Goal: Task Accomplishment & Management: Use online tool/utility

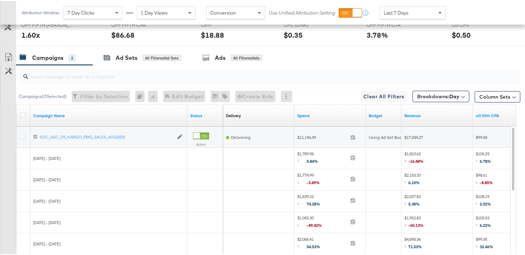
scroll to position [352, 0]
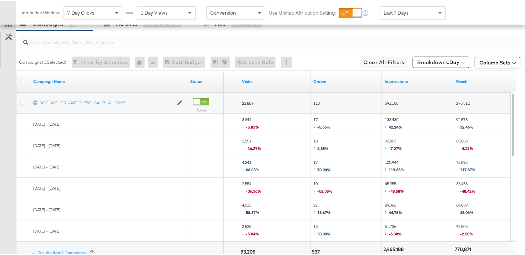
scroll to position [367, 0]
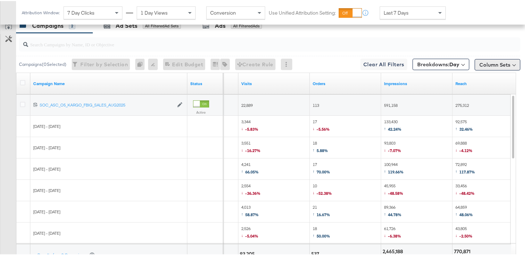
click at [480, 63] on button "Column Sets" at bounding box center [497, 63] width 46 height 11
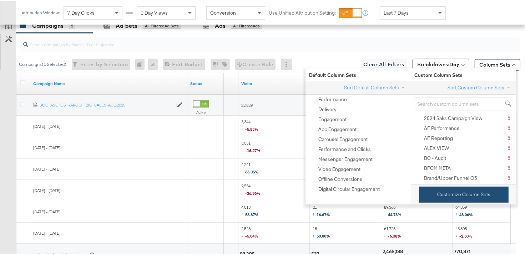
click at [460, 188] on button "Customize Column Sets" at bounding box center [464, 194] width 90 height 16
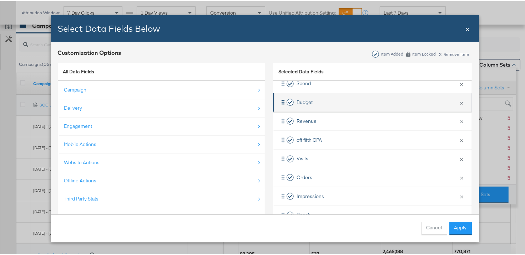
scroll to position [66, 0]
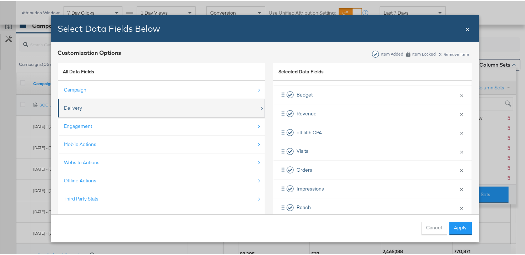
click at [76, 105] on div "Delivery" at bounding box center [73, 107] width 18 height 7
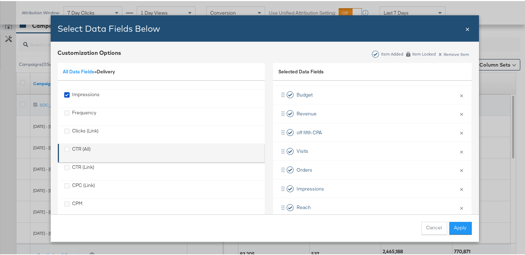
scroll to position [0, 0]
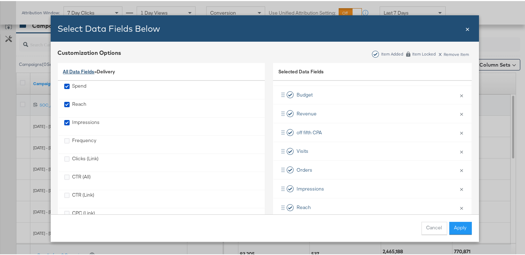
click at [66, 72] on link "All Data Fields" at bounding box center [78, 70] width 31 height 6
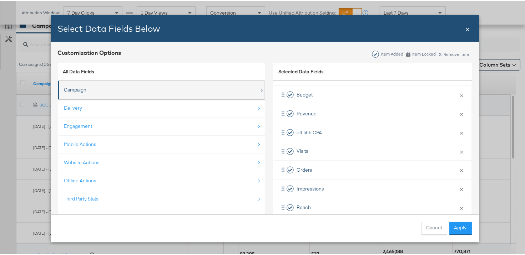
click at [77, 90] on div "Campaign" at bounding box center [75, 89] width 22 height 7
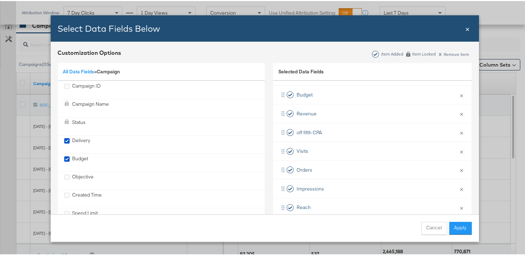
drag, startPoint x: 83, startPoint y: 68, endPoint x: 83, endPoint y: 80, distance: 11.1
click at [83, 68] on link "All Data Fields" at bounding box center [78, 70] width 31 height 6
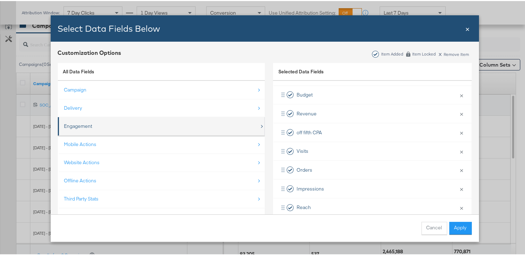
click at [83, 122] on div "Engagement" at bounding box center [78, 125] width 28 height 7
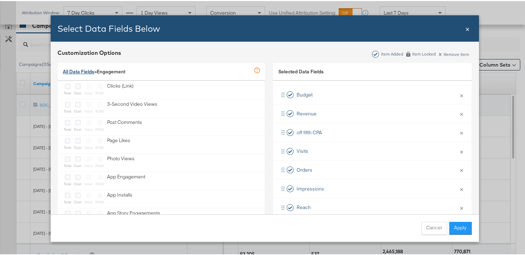
click at [74, 69] on link "All Data Fields" at bounding box center [78, 70] width 31 height 6
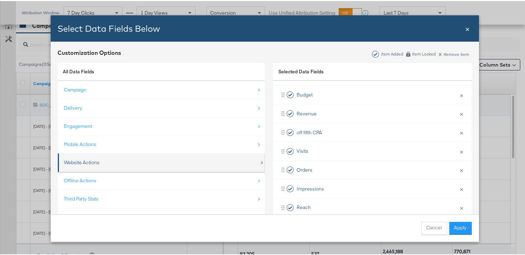
click at [78, 157] on div "Website Actions" at bounding box center [161, 161] width 195 height 15
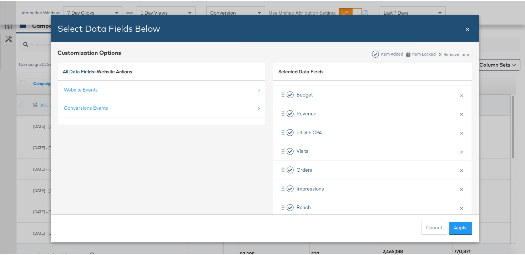
click at [76, 68] on link "All Data Fields" at bounding box center [78, 70] width 31 height 6
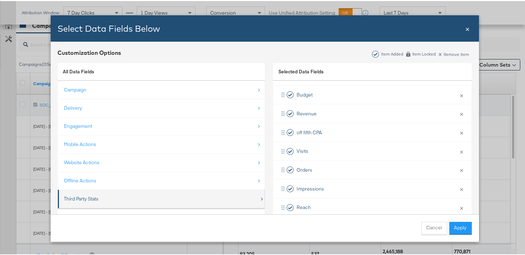
scroll to position [10, 0]
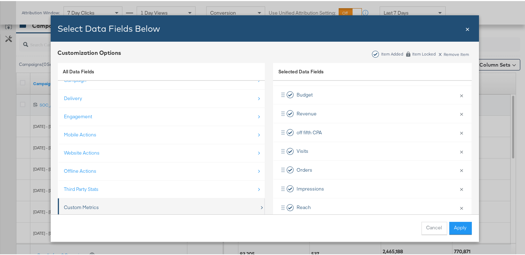
click at [91, 202] on div "Custom Metrics" at bounding box center [161, 206] width 195 height 15
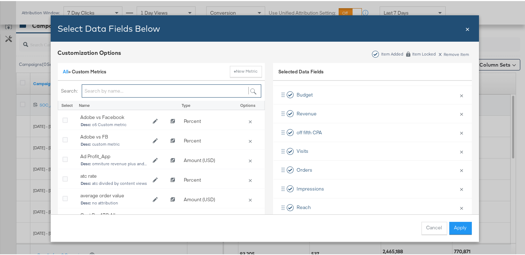
click at [157, 91] on input "Bulk Add Locations Modal" at bounding box center [171, 89] width 179 height 13
type input "aov"
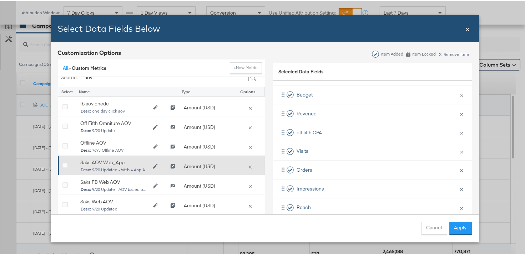
scroll to position [15, 0]
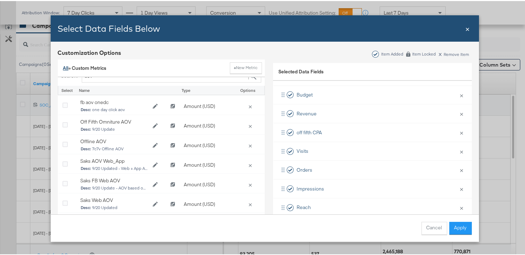
click at [63, 67] on link "All" at bounding box center [65, 67] width 5 height 6
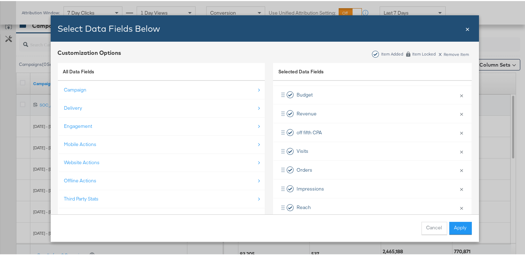
scroll to position [0, 0]
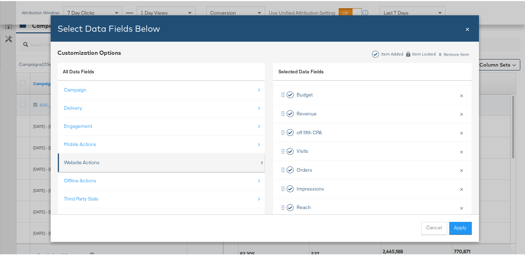
click at [83, 166] on div "Website Actions" at bounding box center [161, 161] width 195 height 15
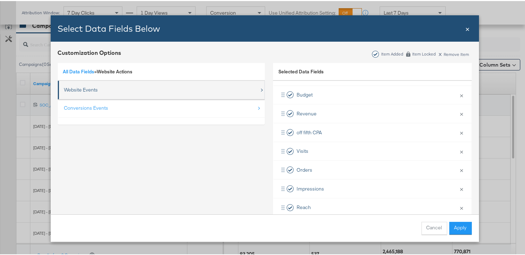
click at [82, 88] on div "Website Events" at bounding box center [81, 89] width 34 height 7
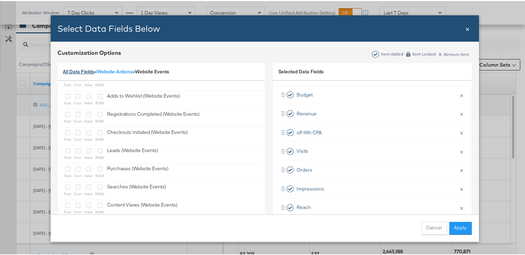
click at [86, 71] on link "All Data Fields" at bounding box center [78, 70] width 31 height 6
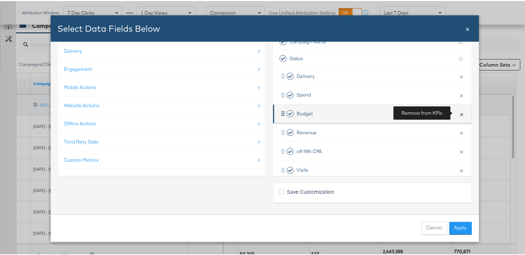
click at [457, 111] on button "×" at bounding box center [461, 113] width 9 height 15
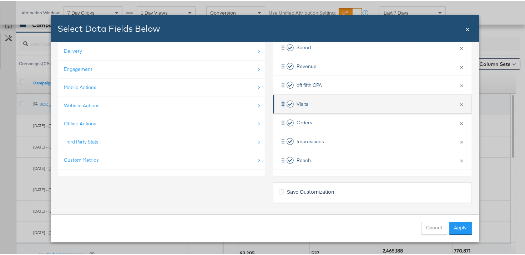
scroll to position [368, 0]
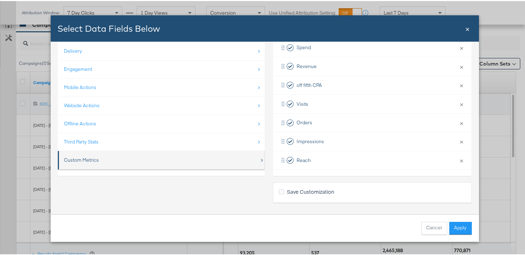
click at [153, 160] on div "Custom Metrics" at bounding box center [161, 159] width 195 height 15
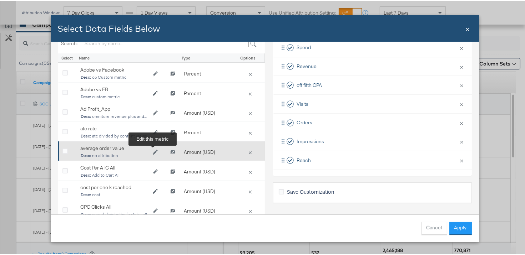
click at [153, 151] on icon "Edit average order value" at bounding box center [154, 151] width 5 height 5
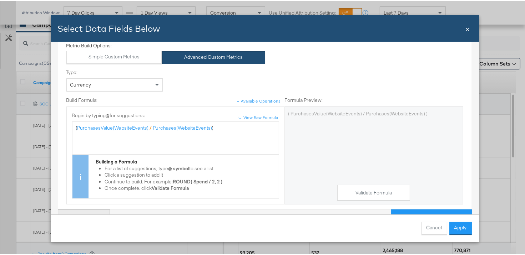
click at [99, 209] on button "Cancel" at bounding box center [84, 217] width 52 height 16
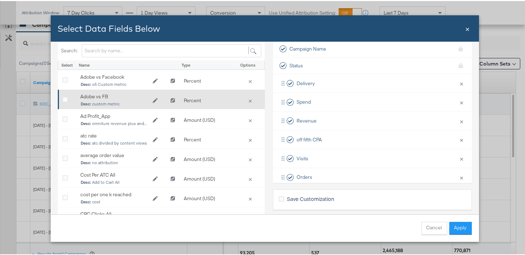
scroll to position [40, 0]
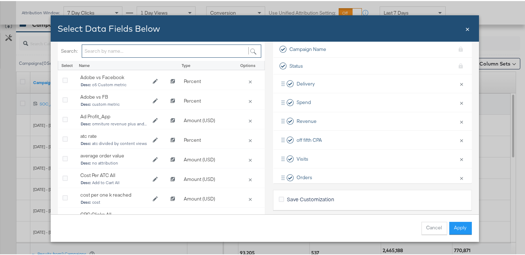
click at [137, 51] on input "Bulk Add Locations Modal" at bounding box center [171, 50] width 179 height 13
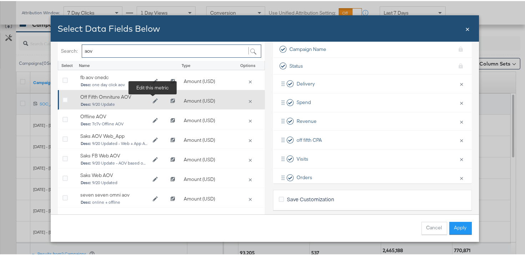
type input "aov"
click at [152, 100] on icon "Edit Off Fifth Omniture AOV" at bounding box center [154, 99] width 5 height 5
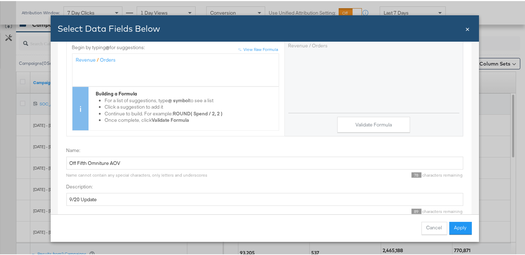
scroll to position [86, 0]
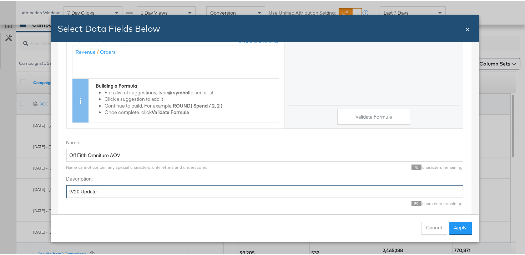
drag, startPoint x: 81, startPoint y: 187, endPoint x: 61, endPoint y: 179, distance: 21.1
click at [61, 185] on div "Metric Build Options: Simple Custom Metrics Advanced Custom Metrics Type: Curre…" at bounding box center [264, 90] width 415 height 251
type input "adobe revenue / orders"
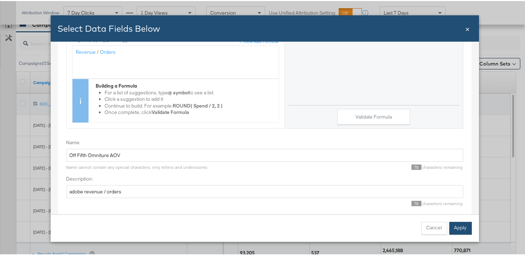
click at [458, 227] on button "Apply" at bounding box center [460, 227] width 22 height 13
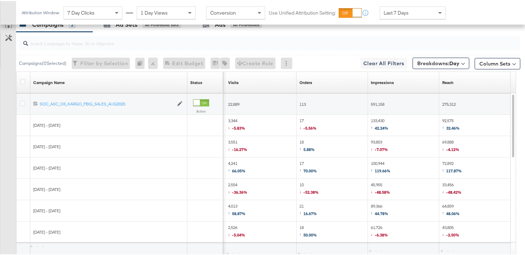
scroll to position [0, 0]
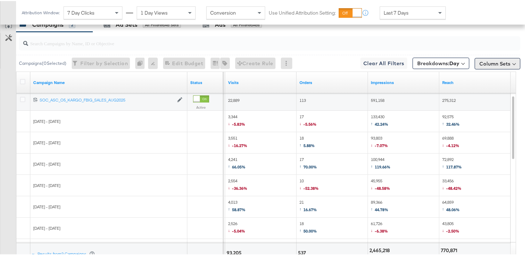
click at [485, 62] on button "Column Sets" at bounding box center [497, 62] width 46 height 11
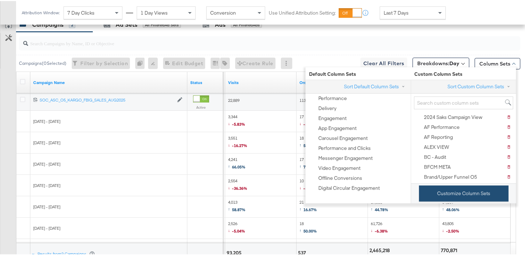
click at [450, 189] on button "Customize Column Sets" at bounding box center [464, 193] width 90 height 16
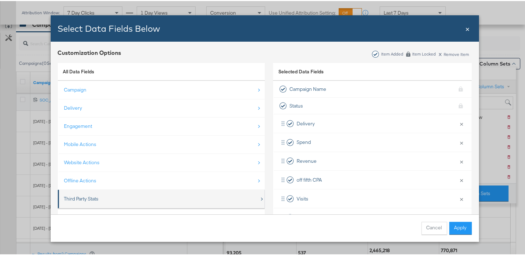
click at [101, 196] on div "Third Party Stats" at bounding box center [161, 198] width 195 height 15
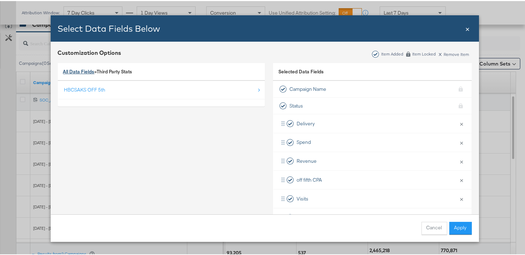
click at [89, 71] on link "All Data Fields" at bounding box center [78, 70] width 31 height 6
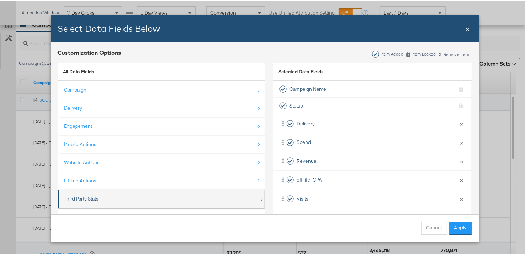
scroll to position [10, 0]
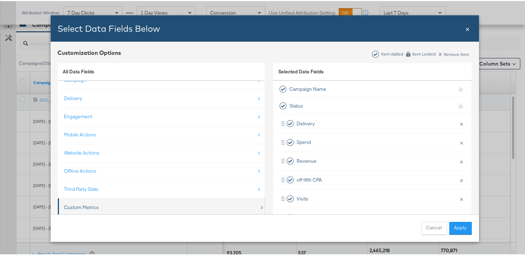
click at [107, 202] on div "Custom Metrics" at bounding box center [161, 206] width 195 height 15
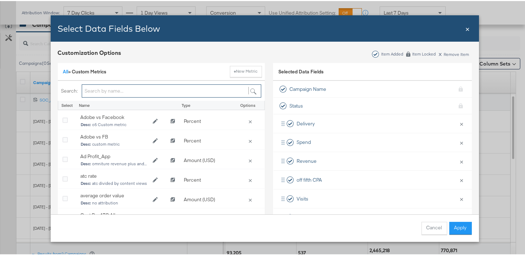
click at [129, 90] on input "Bulk Add Locations Modal" at bounding box center [171, 89] width 179 height 13
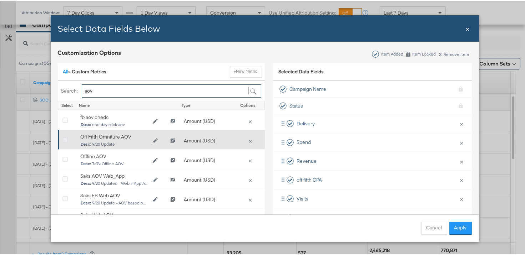
type input "aov"
click at [63, 137] on icon "Bulk Add Locations Modal" at bounding box center [64, 139] width 5 height 5
click at [0, 0] on input "Bulk Add Locations Modal" at bounding box center [0, 0] width 0 height 0
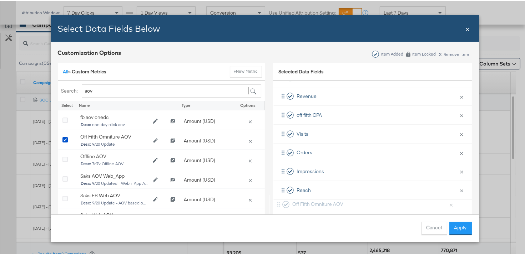
scroll to position [66, 0]
drag, startPoint x: 280, startPoint y: 209, endPoint x: 281, endPoint y: 166, distance: 42.5
click at [281, 166] on div "Delivery × Remove from KPIs Spend × Remove from KPIs Revenue × Remove from KPIs…" at bounding box center [372, 131] width 199 height 169
drag, startPoint x: 280, startPoint y: 162, endPoint x: 280, endPoint y: 127, distance: 34.3
click at [280, 127] on div "Delivery × Remove from KPIs Spend × Remove from KPIs Revenue × Remove from KPIs…" at bounding box center [372, 131] width 199 height 169
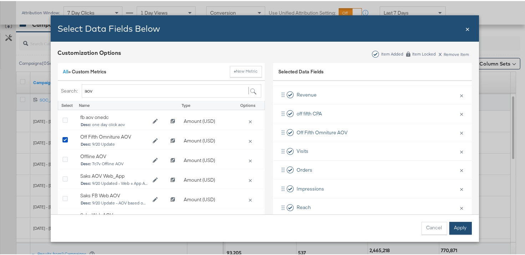
click at [461, 228] on button "Apply" at bounding box center [460, 227] width 22 height 13
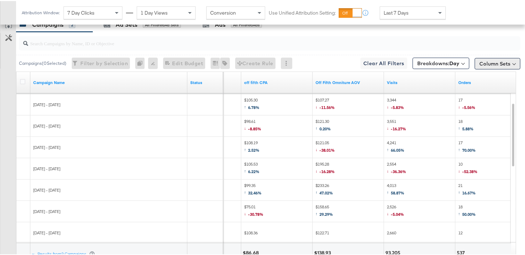
click at [503, 63] on button "Column Sets" at bounding box center [497, 62] width 46 height 11
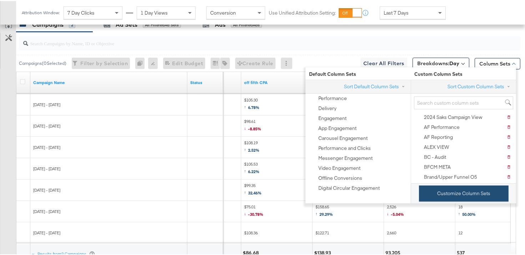
click at [458, 197] on button "Customize Column Sets" at bounding box center [464, 193] width 90 height 16
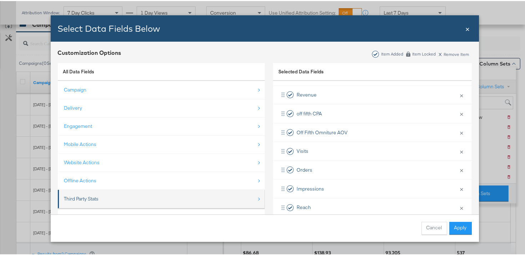
scroll to position [10, 0]
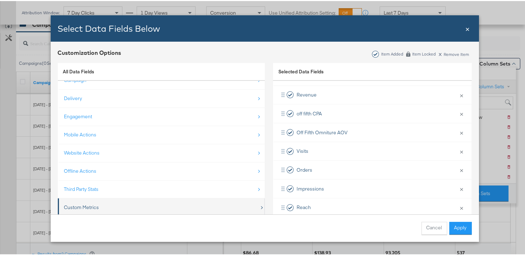
click at [103, 205] on div "Custom Metrics" at bounding box center [161, 206] width 195 height 15
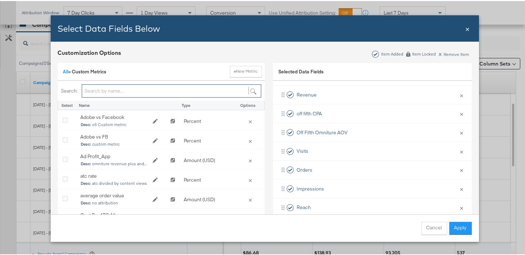
click at [160, 93] on input "Bulk Add Locations Modal" at bounding box center [171, 89] width 179 height 13
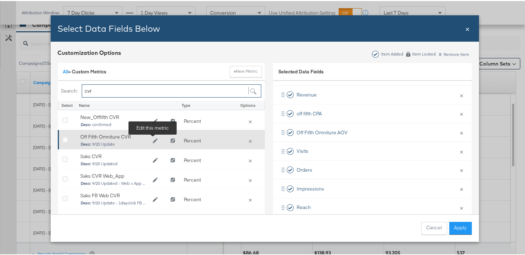
type input "cvr"
click at [152, 144] on button "Edit Off Fifth Omniture CVR" at bounding box center [155, 140] width 14 height 11
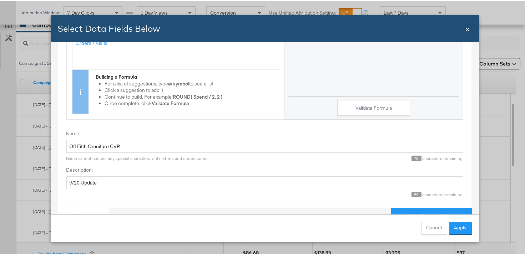
scroll to position [49, 0]
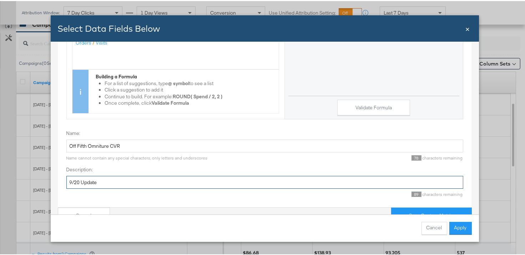
drag, startPoint x: 97, startPoint y: 178, endPoint x: 60, endPoint y: 170, distance: 37.3
click at [63, 178] on div "Metric Build Options: Simple Custom Metrics Advanced Custom Metrics Type: Perce…" at bounding box center [264, 81] width 415 height 251
type input "Adobe orders / visits"
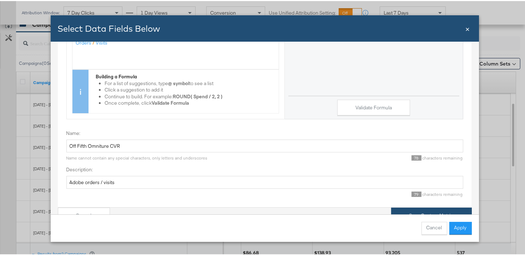
click at [414, 207] on button "Save Custom Metric" at bounding box center [431, 215] width 81 height 16
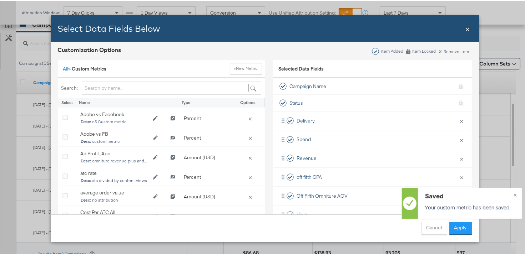
scroll to position [3, 0]
click at [133, 88] on input "Bulk Add Locations Modal" at bounding box center [171, 87] width 179 height 13
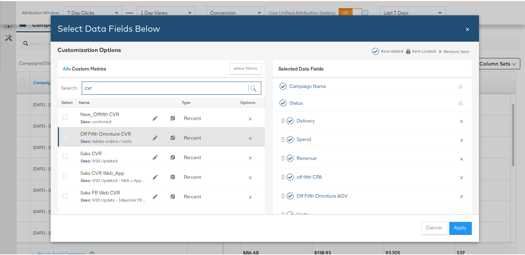
type input "cvr"
click at [62, 137] on icon "Bulk Add Locations Modal" at bounding box center [64, 136] width 5 height 5
click at [0, 0] on input "Bulk Add Locations Modal" at bounding box center [0, 0] width 0 height 0
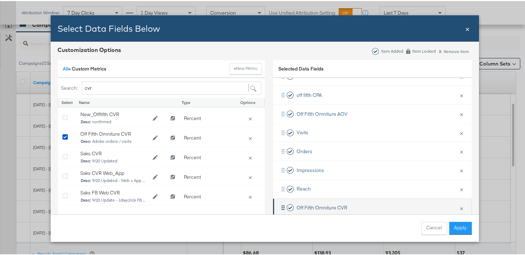
scroll to position [85, 0]
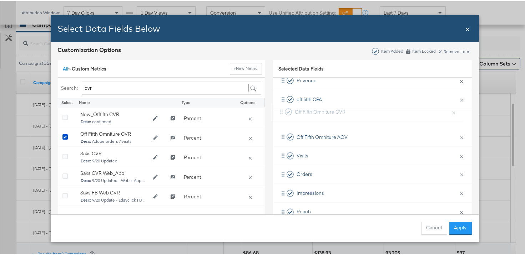
drag, startPoint x: 324, startPoint y: 207, endPoint x: 327, endPoint y: 113, distance: 93.9
click at [327, 113] on div "Delivery × Remove from KPIs Spend × Remove from KPIs Revenue × Remove from KPIs…" at bounding box center [372, 127] width 199 height 188
click at [454, 229] on button "Apply" at bounding box center [460, 227] width 22 height 13
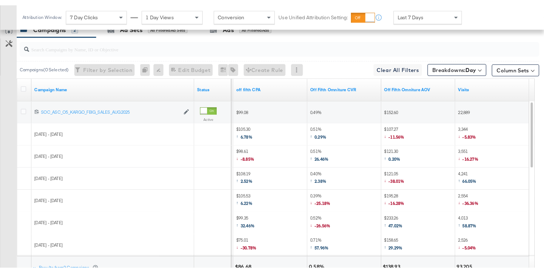
scroll to position [368, 0]
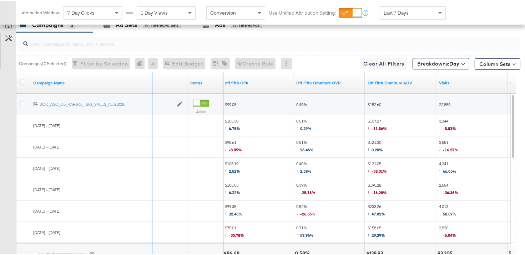
drag, startPoint x: 186, startPoint y: 76, endPoint x: 151, endPoint y: 75, distance: 35.0
click at [151, 75] on div "Campaign Name" at bounding box center [108, 81] width 157 height 21
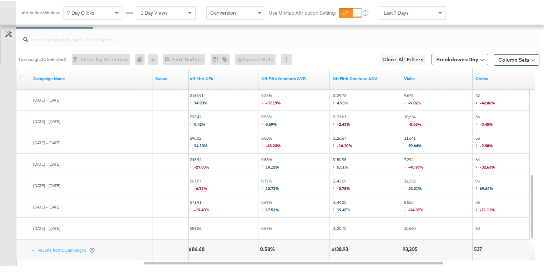
scroll to position [374, 0]
